Goal: Information Seeking & Learning: Learn about a topic

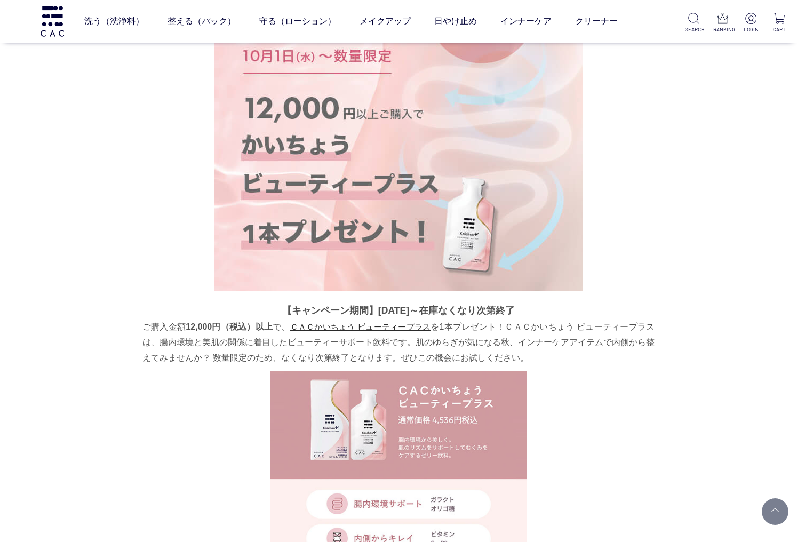
scroll to position [219, 0]
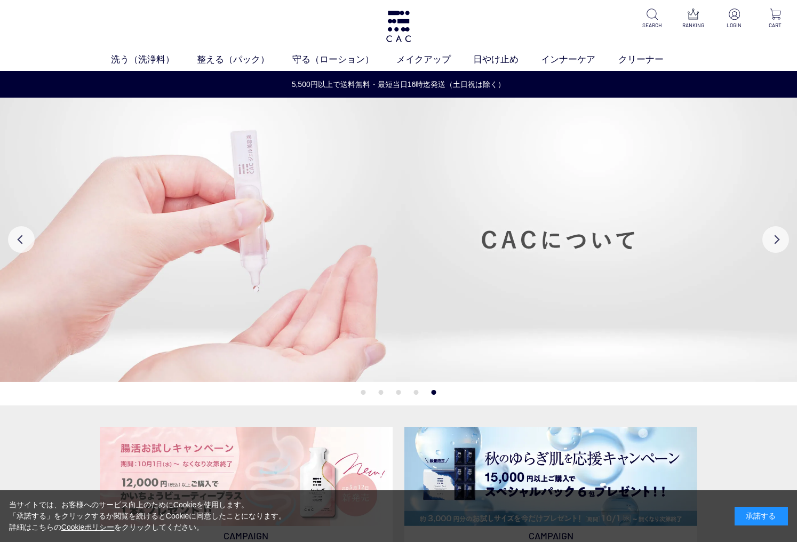
click at [363, 391] on button "1" at bounding box center [363, 392] width 5 height 5
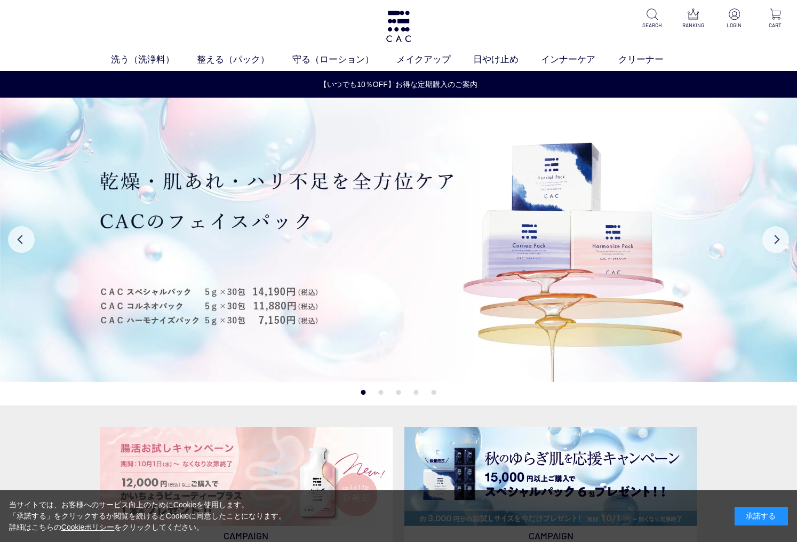
click at [380, 392] on button "2" at bounding box center [381, 392] width 5 height 5
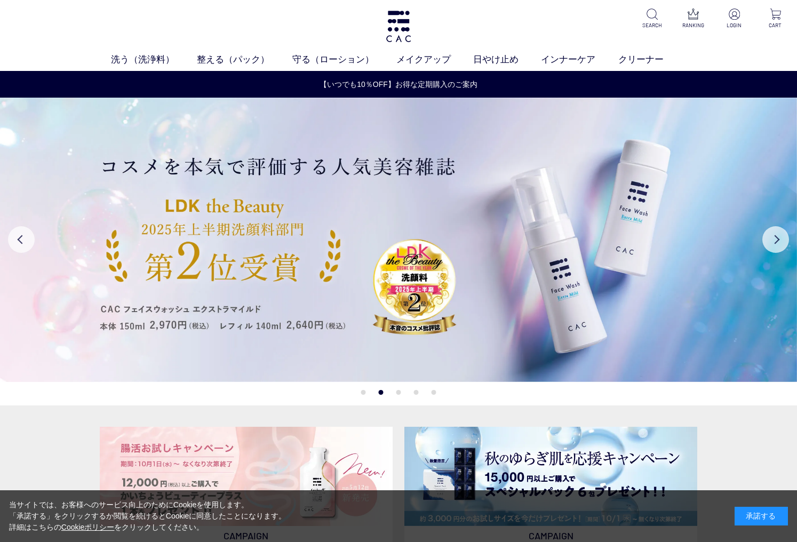
click at [400, 392] on button "3" at bounding box center [399, 392] width 5 height 5
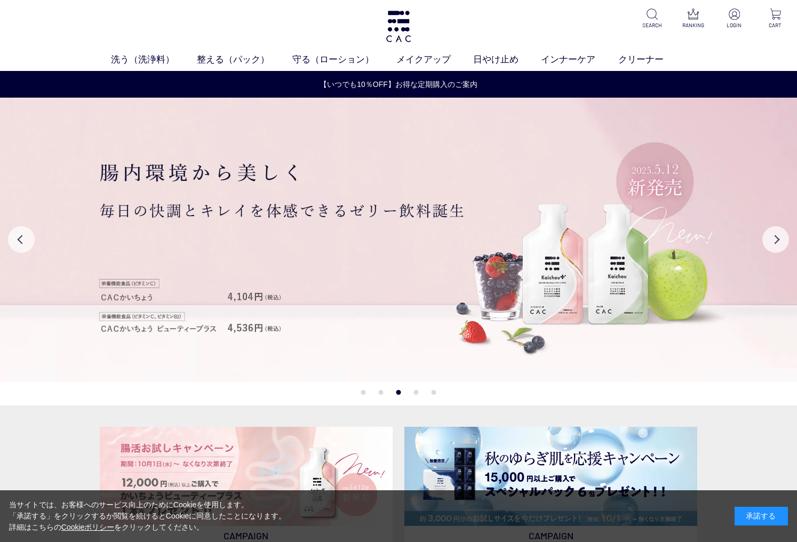
click at [417, 393] on button "4" at bounding box center [416, 392] width 5 height 5
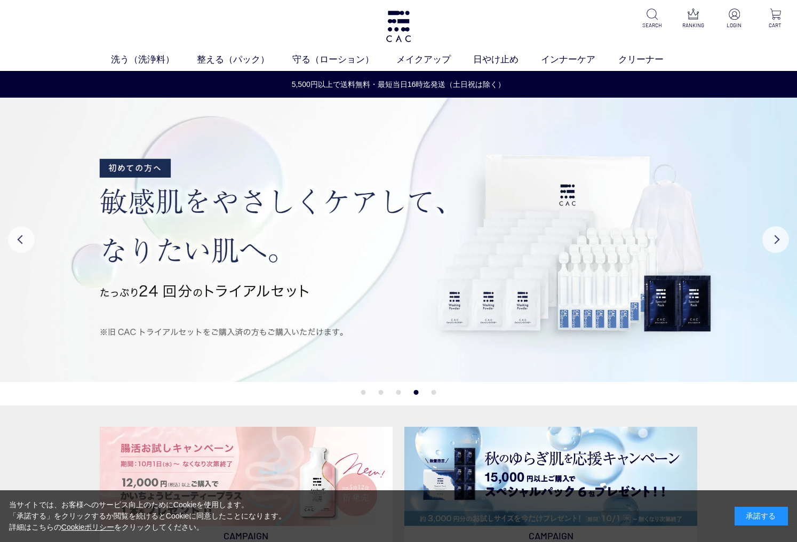
click at [382, 391] on button "2" at bounding box center [381, 392] width 5 height 5
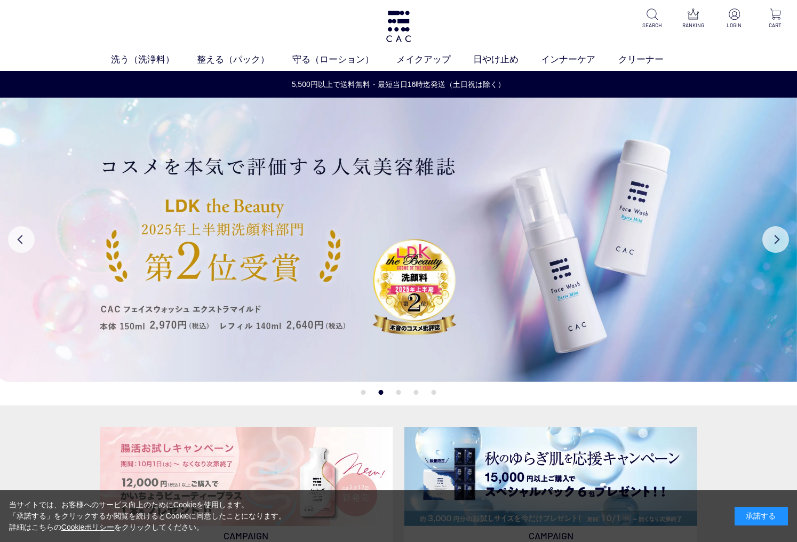
click at [361, 391] on li "1" at bounding box center [363, 392] width 5 height 5
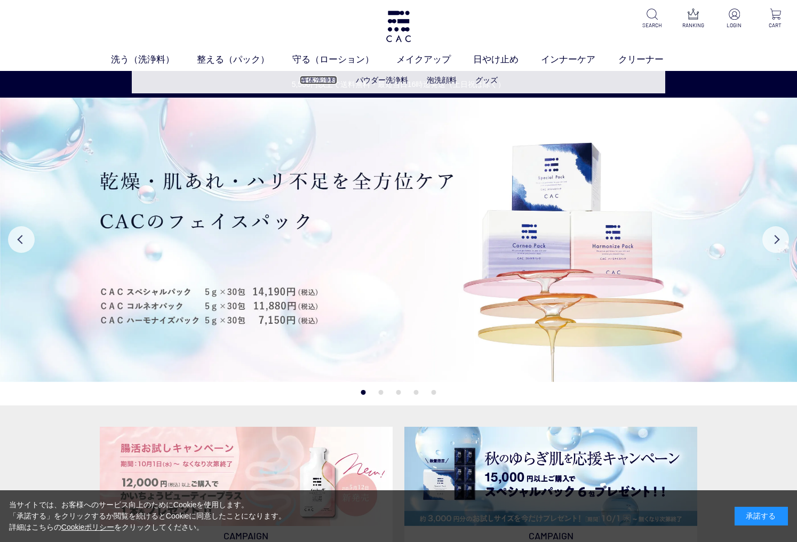
click at [321, 79] on link "液体洗浄料" at bounding box center [318, 80] width 37 height 9
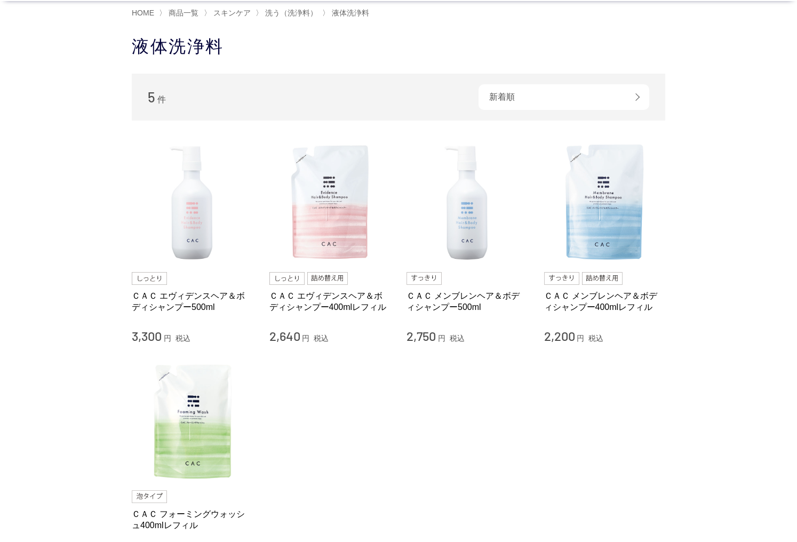
scroll to position [54, 0]
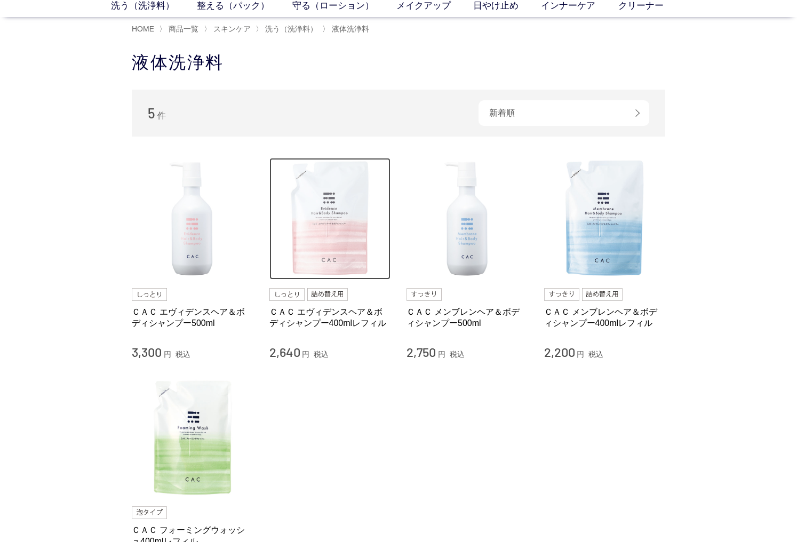
click at [324, 205] on img at bounding box center [330, 219] width 122 height 122
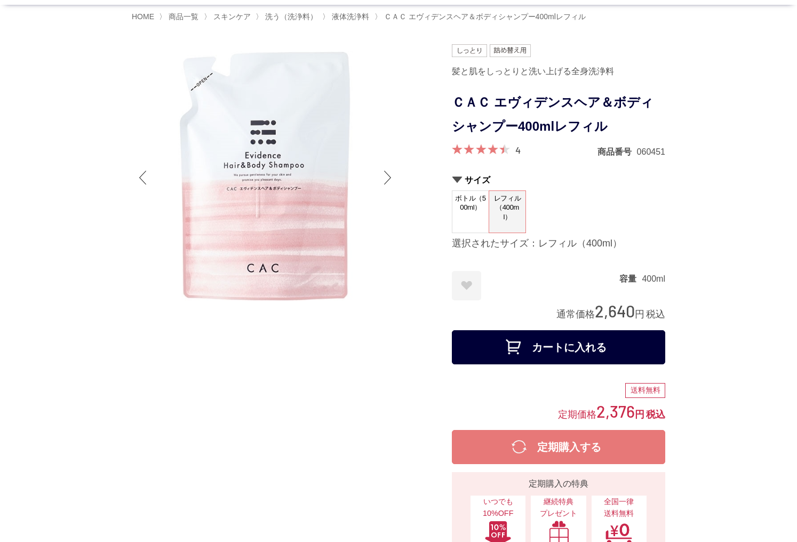
scroll to position [20, 0]
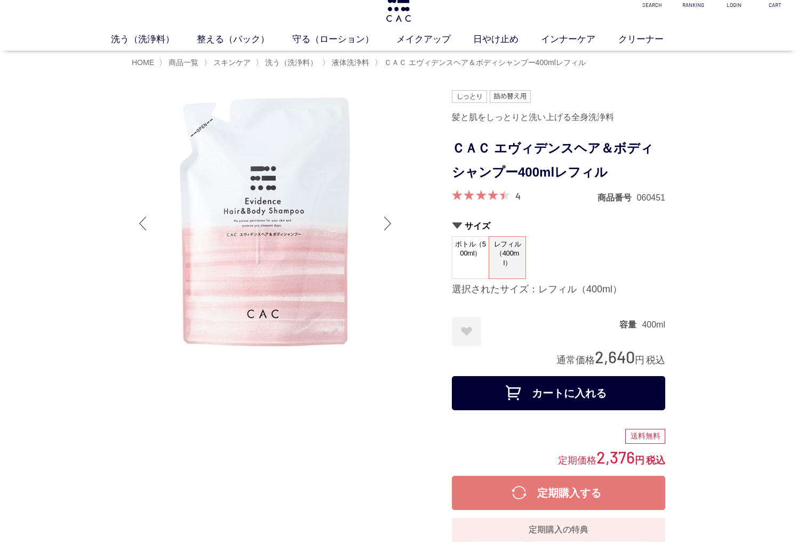
click at [386, 226] on div at bounding box center [387, 223] width 21 height 43
click at [387, 224] on div at bounding box center [387, 223] width 21 height 43
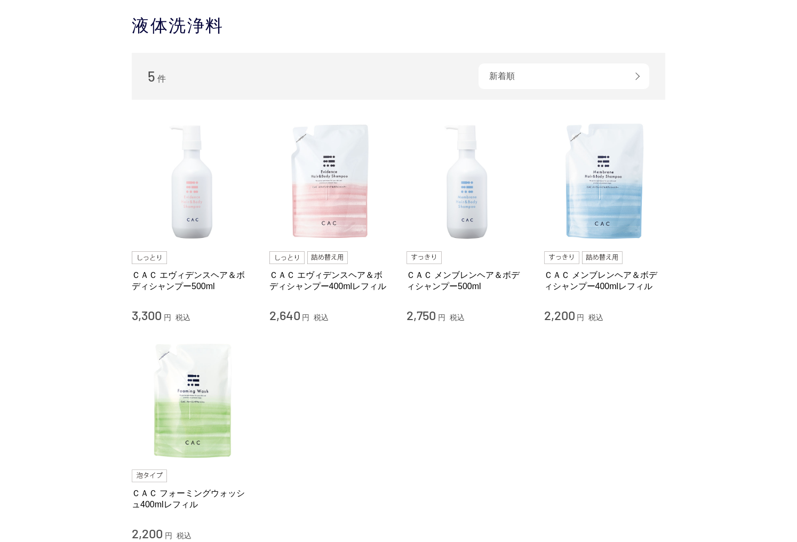
scroll to position [126, 0]
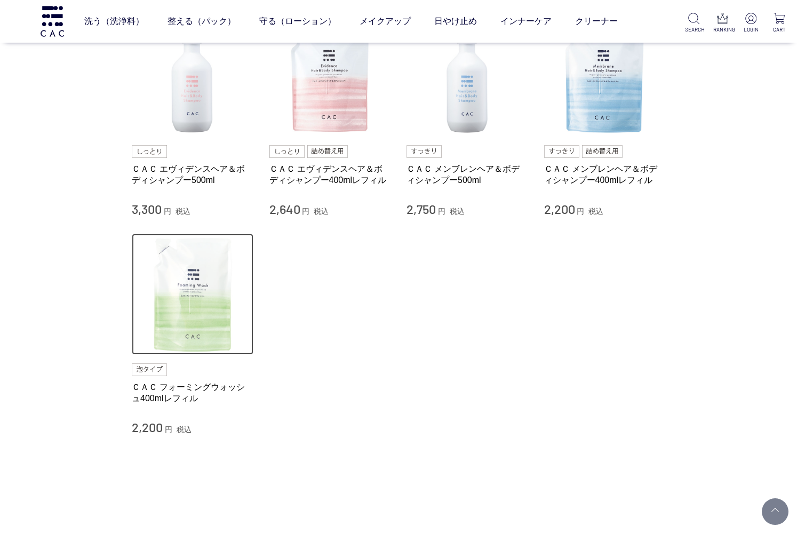
click at [177, 313] on img at bounding box center [193, 295] width 122 height 122
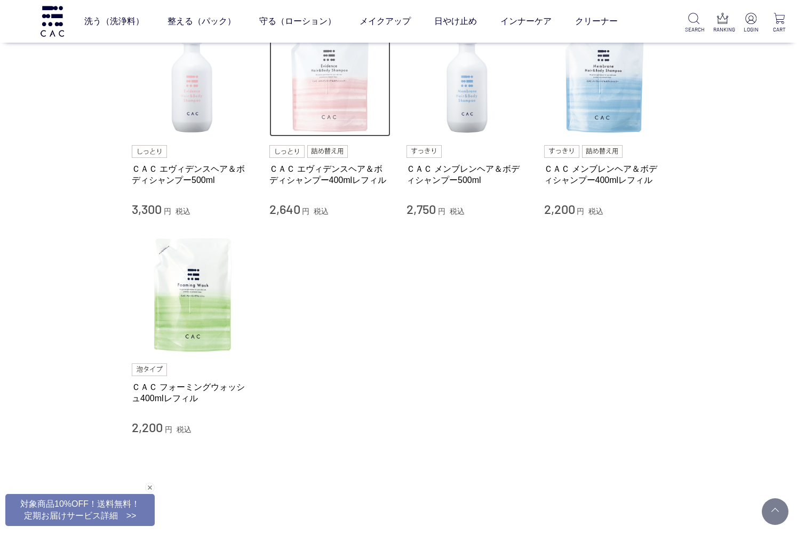
click at [336, 97] on img at bounding box center [330, 76] width 122 height 122
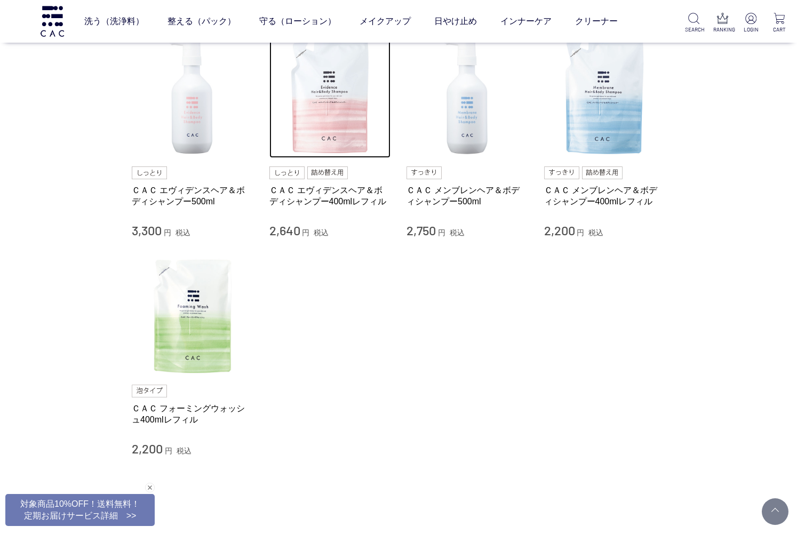
scroll to position [80, 0]
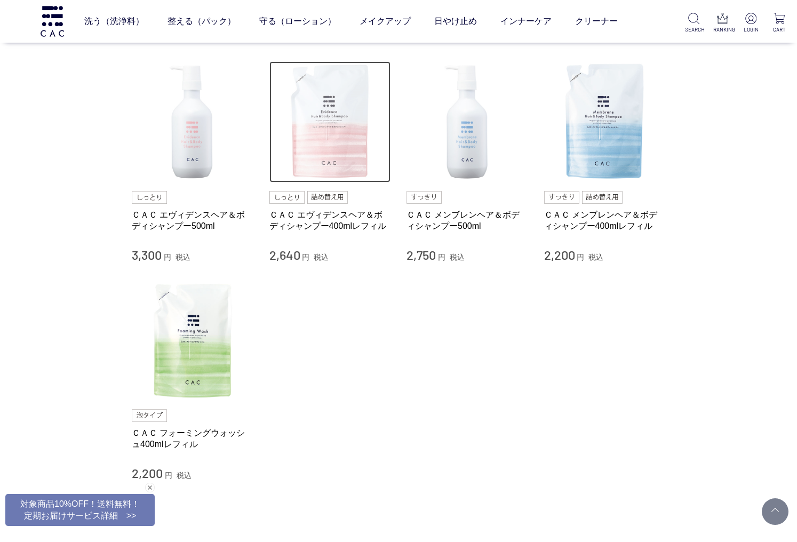
click at [337, 136] on img at bounding box center [330, 122] width 122 height 122
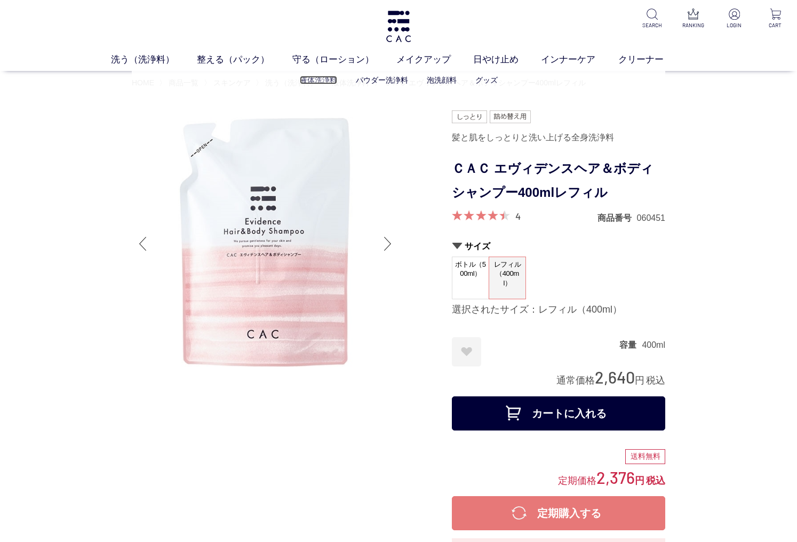
click at [326, 83] on link "液体洗浄料" at bounding box center [318, 80] width 37 height 9
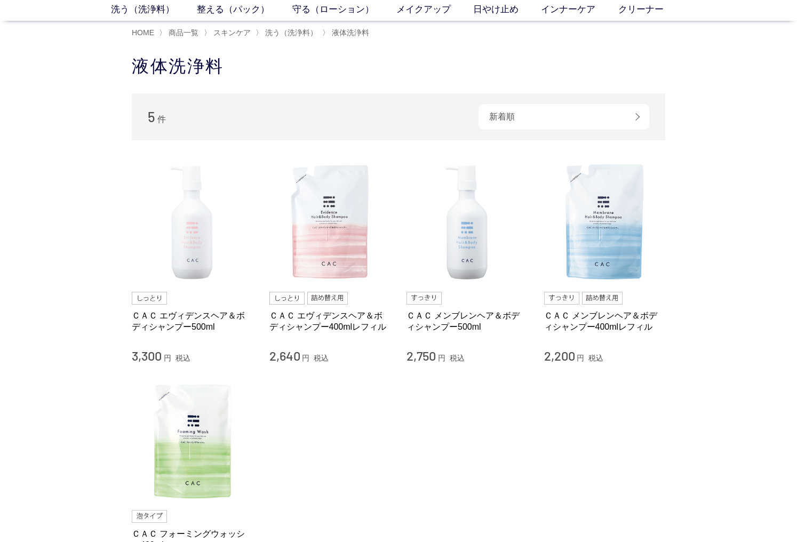
scroll to position [52, 0]
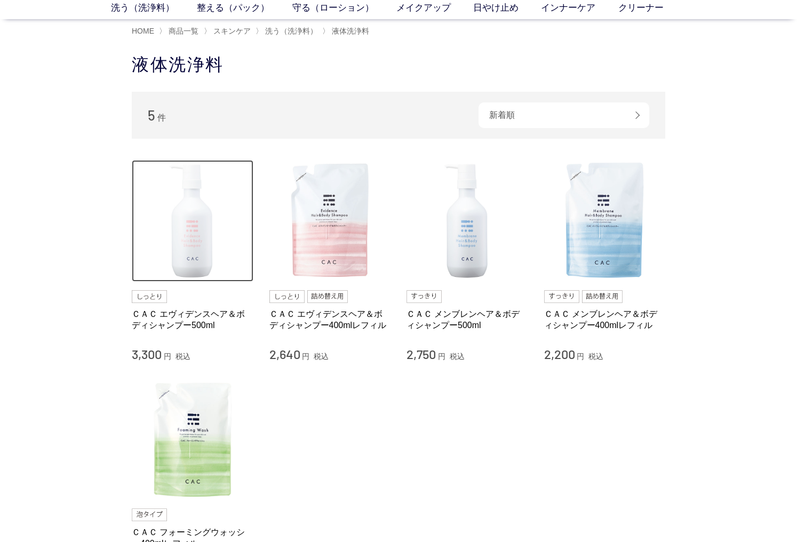
click at [199, 224] on img at bounding box center [193, 221] width 122 height 122
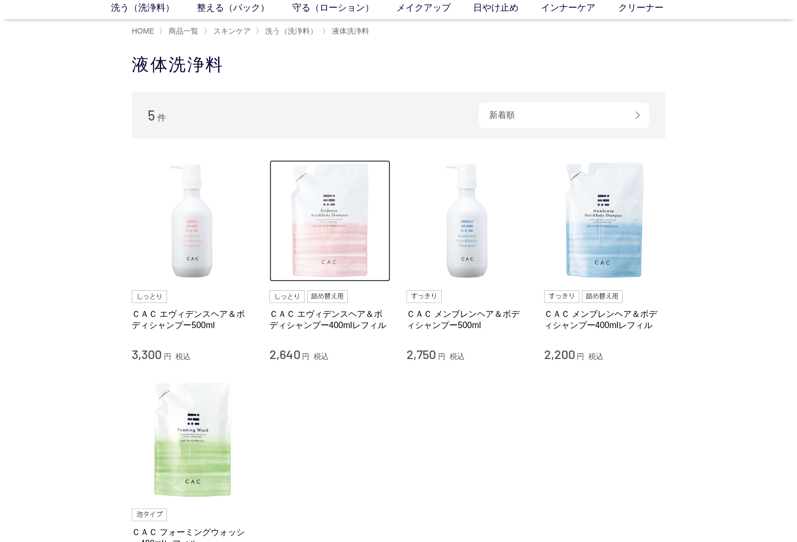
click at [332, 228] on img at bounding box center [330, 221] width 122 height 122
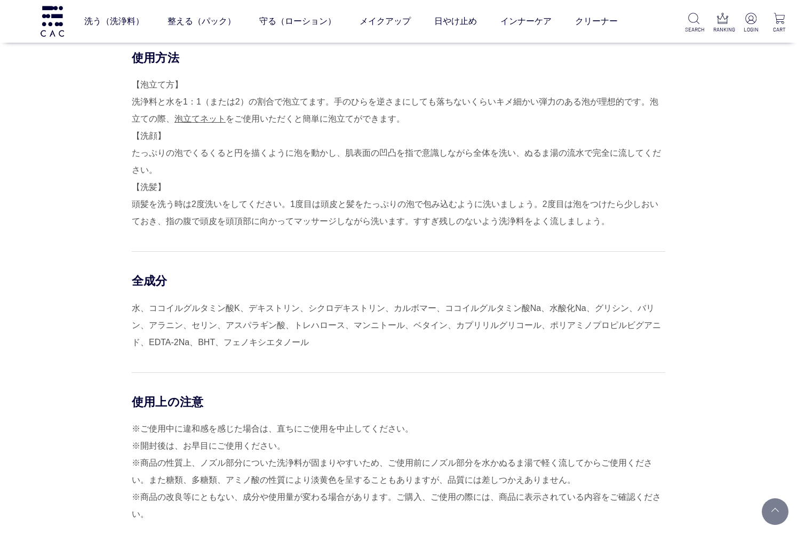
scroll to position [806, 0]
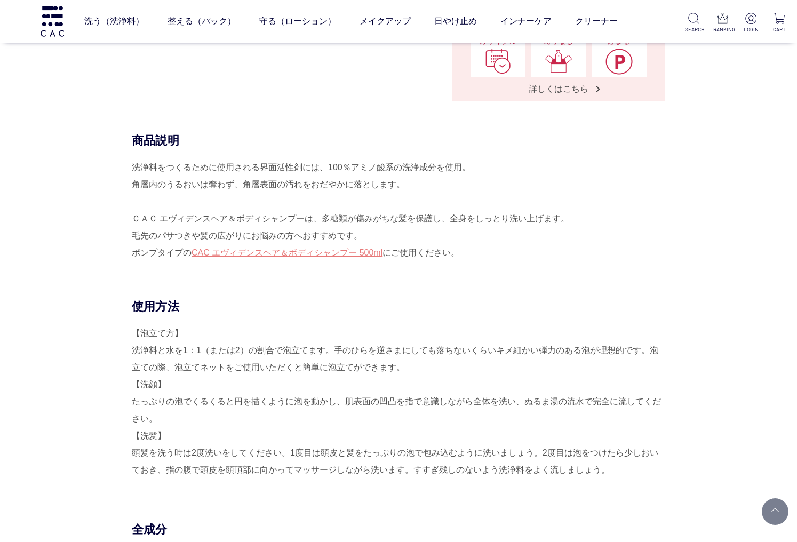
scroll to position [525, 0]
drag, startPoint x: 328, startPoint y: 169, endPoint x: 388, endPoint y: 169, distance: 60.3
click at [388, 169] on div "洗浄料をつくるために使用される界面活性剤には、100％アミノ酸系の洗浄成分を使用。 角層内のうるおいは奪わず、角層表面の汚れをおだやかに落とします。 ＣＡＣ …" at bounding box center [399, 212] width 534 height 102
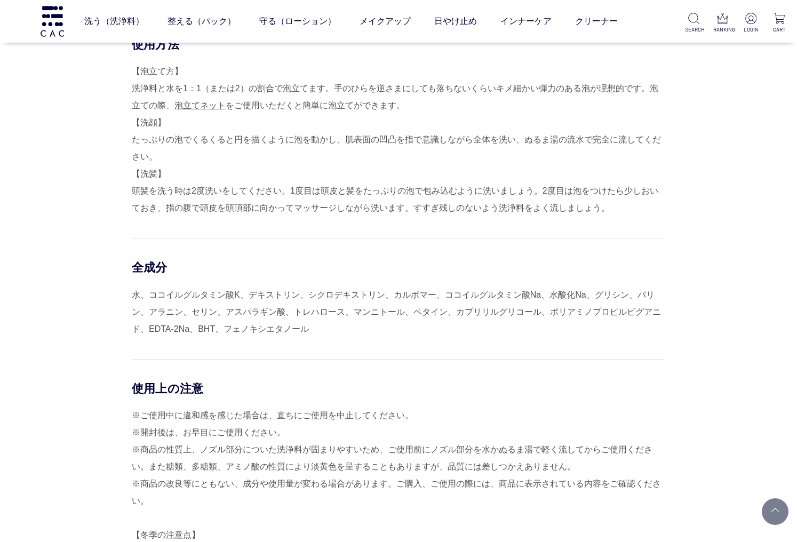
scroll to position [842, 0]
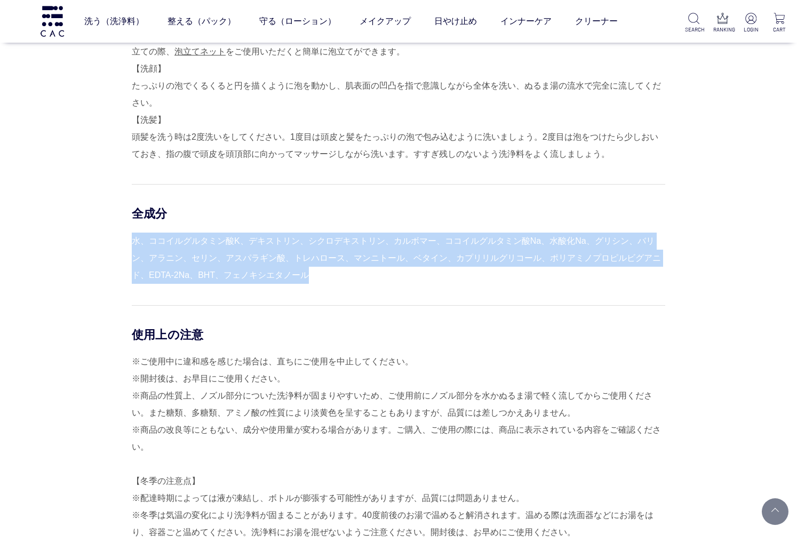
drag, startPoint x: 331, startPoint y: 277, endPoint x: 132, endPoint y: 237, distance: 203.6
click at [132, 237] on div "水、ココイルグルタミン酸K、デキストリン、シクロデキストリン、カルボマー、ココイルグルタミン酸Na、水酸化Na、グリシン、バリン、アラニン、セリン、アスパラギ…" at bounding box center [399, 258] width 534 height 51
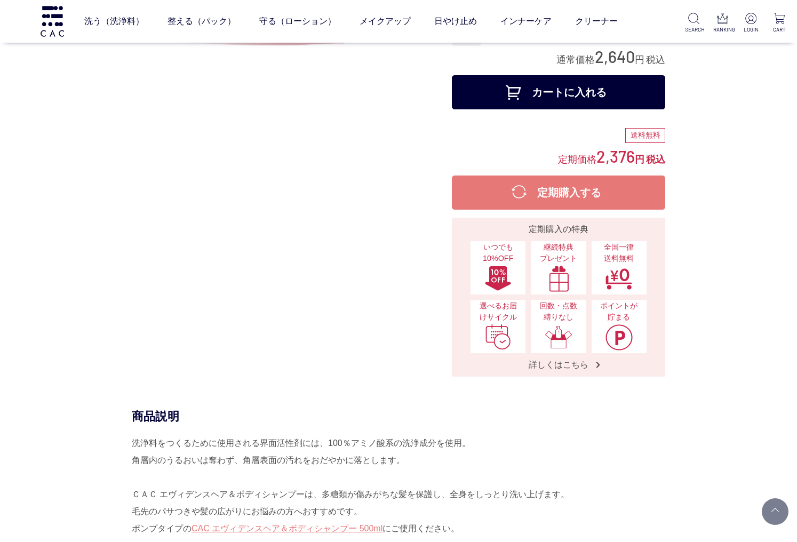
scroll to position [0, 0]
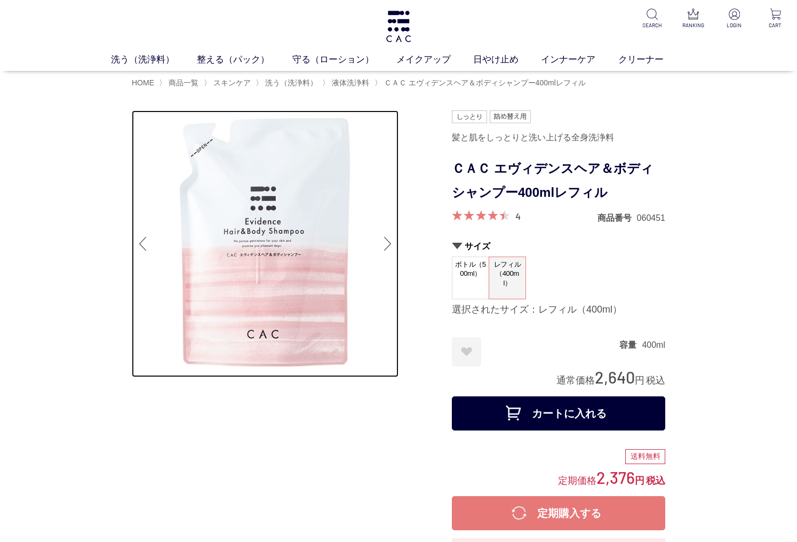
click at [388, 197] on img at bounding box center [265, 243] width 267 height 267
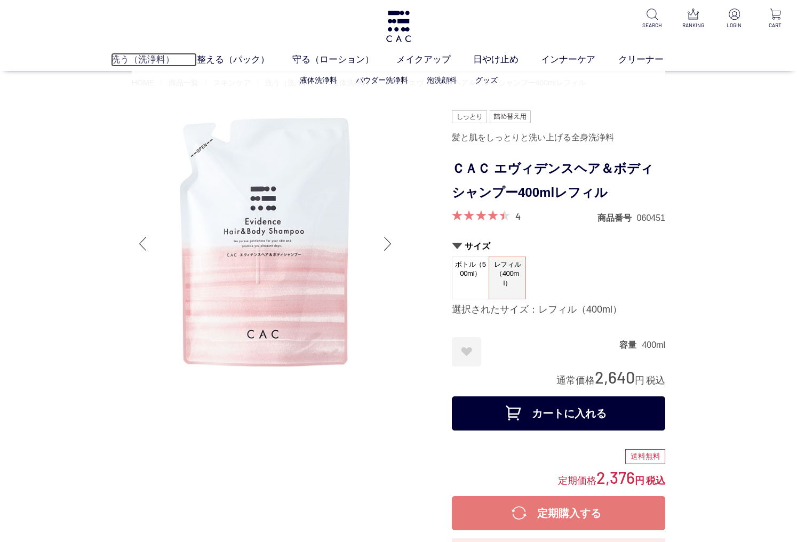
click at [153, 59] on link "洗う（洗浄料）" at bounding box center [154, 59] width 86 height 13
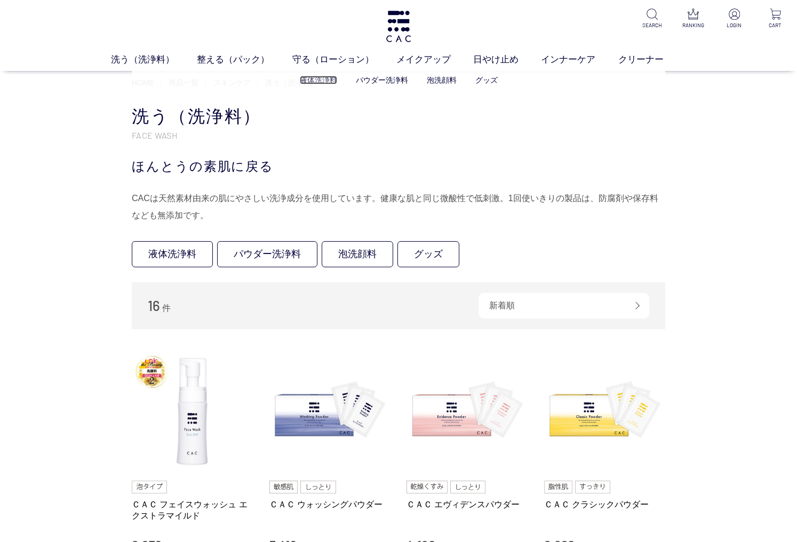
click at [335, 79] on link "液体洗浄料" at bounding box center [318, 80] width 37 height 9
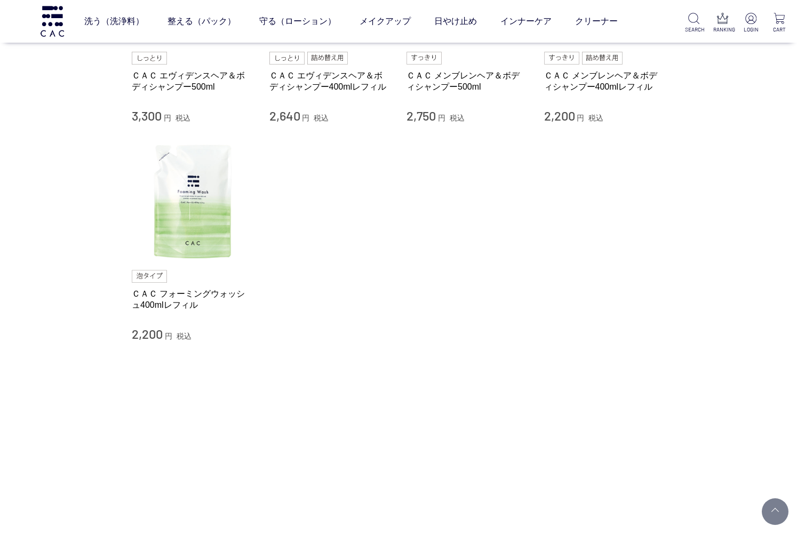
scroll to position [220, 0]
click at [361, 290] on li "ＣＡＣ フォーミングウォッシュ400mlレフィル 2,200 円 税込" at bounding box center [399, 240] width 534 height 202
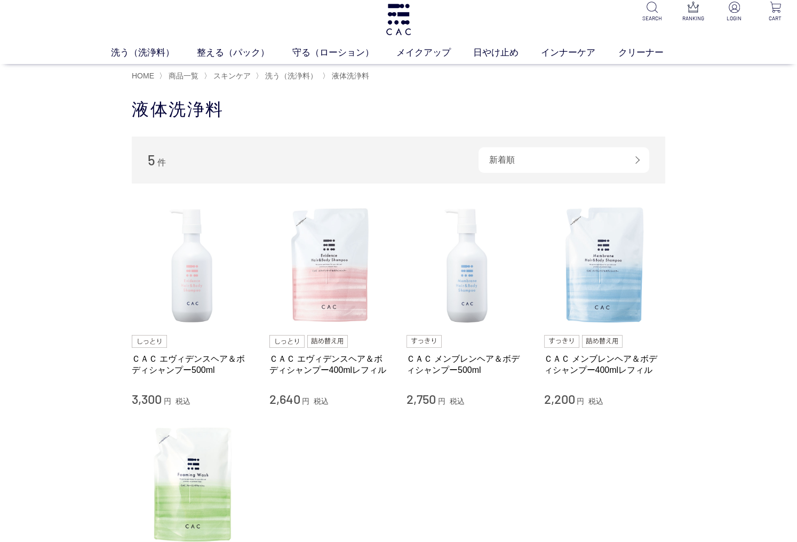
scroll to position [0, 0]
